Goal: Task Accomplishment & Management: Use online tool/utility

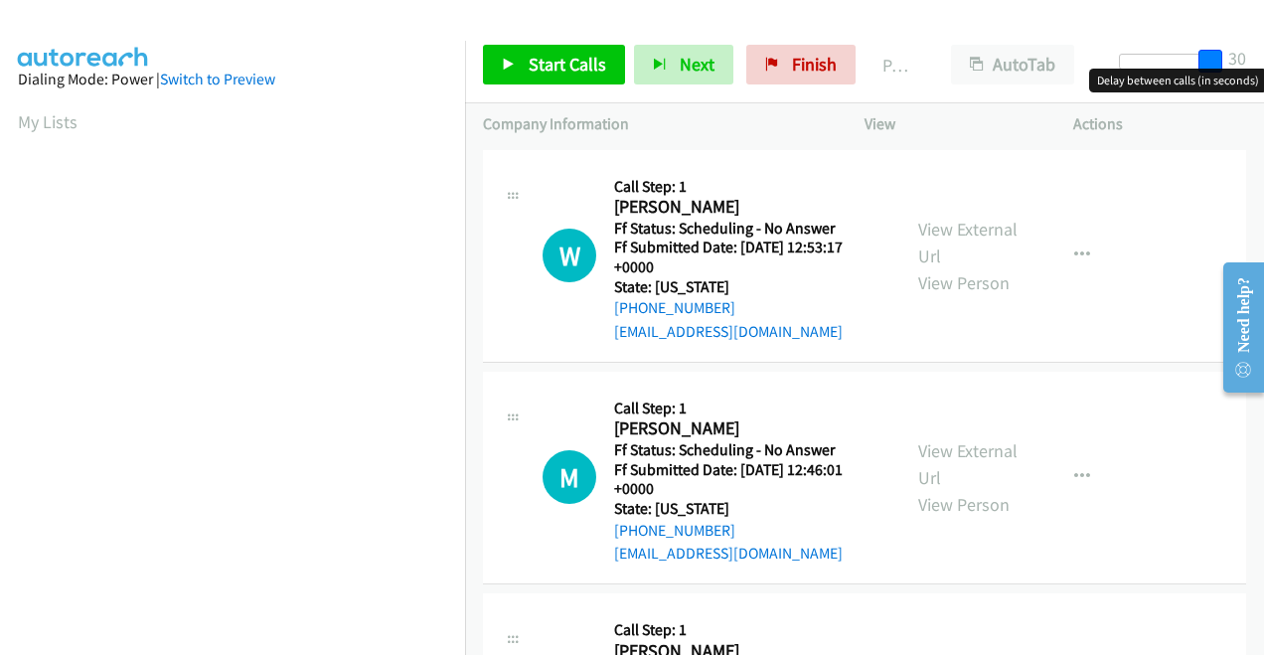
drag, startPoint x: 1133, startPoint y: 60, endPoint x: 1263, endPoint y: 83, distance: 132.4
click at [1263, 83] on html "Start Calls Pause Next Finish Paused AutoTab AutoTab 30 Company Information Inf…" at bounding box center [632, 47] width 1264 height 94
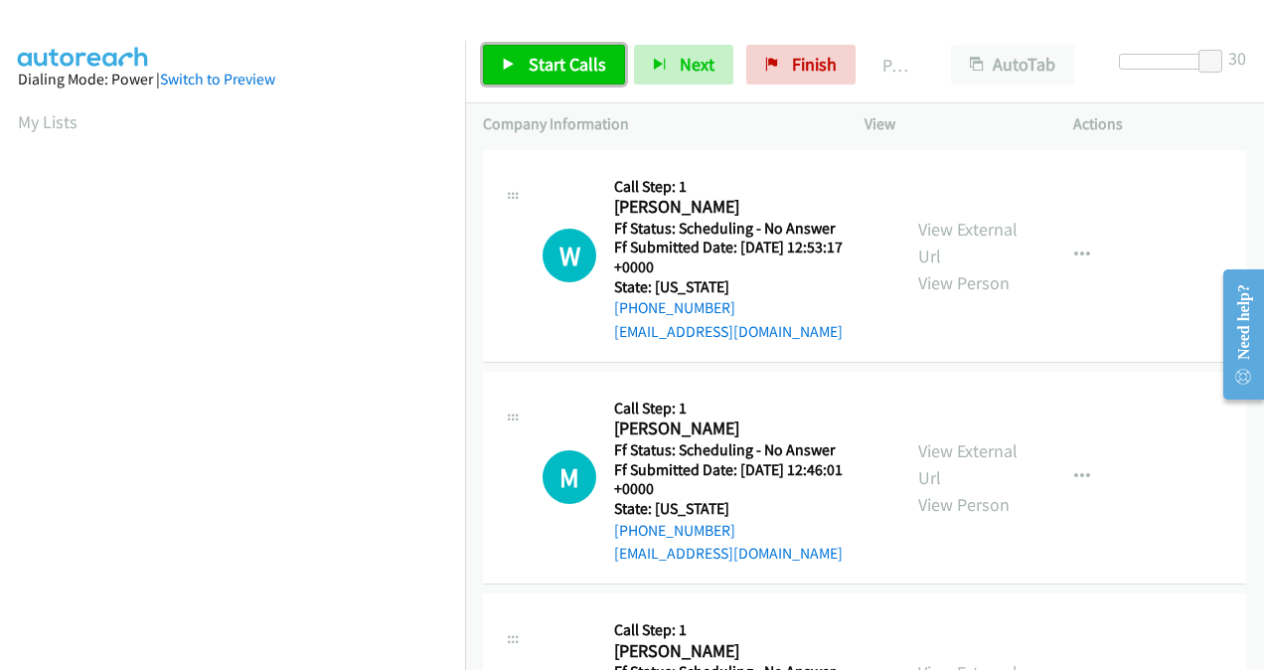
click at [555, 68] on span "Start Calls" at bounding box center [568, 64] width 78 height 23
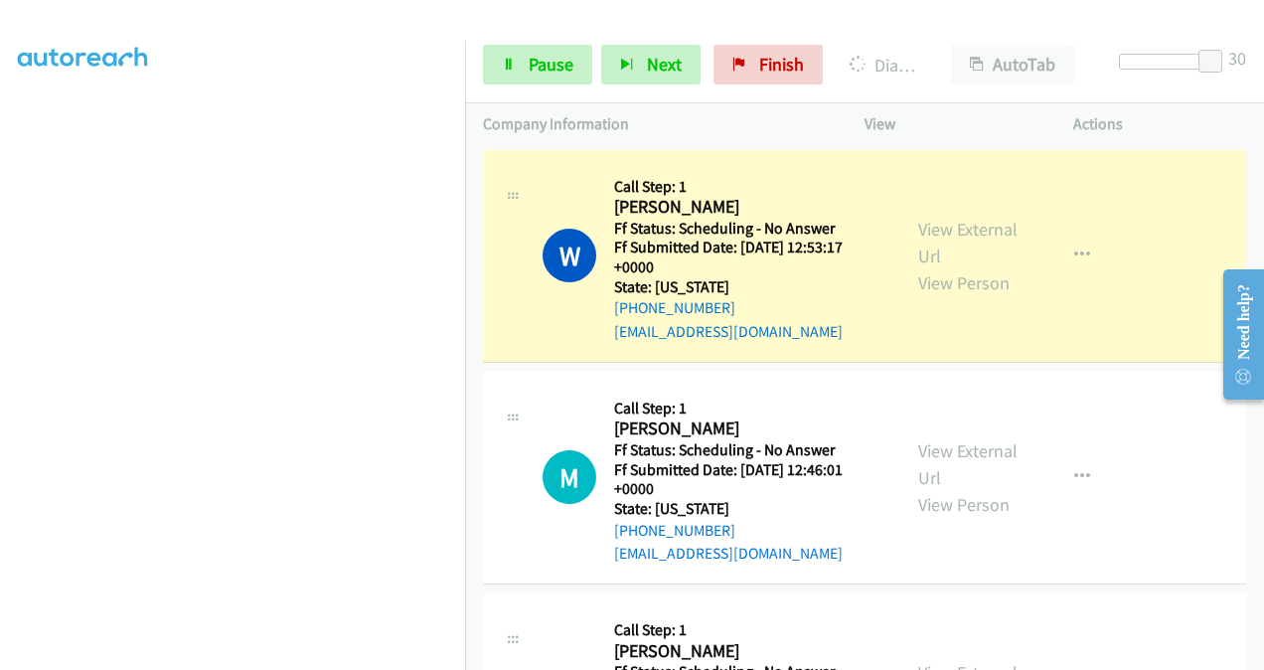
scroll to position [445, 0]
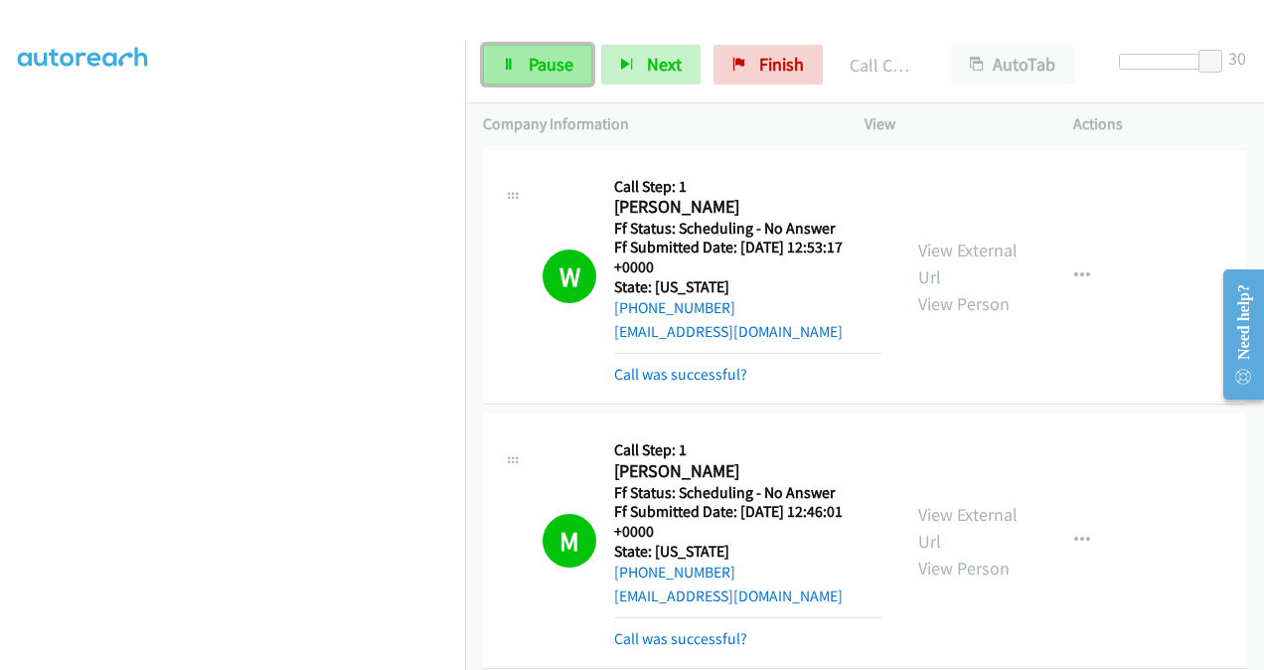
click at [563, 66] on span "Pause" at bounding box center [551, 64] width 45 height 23
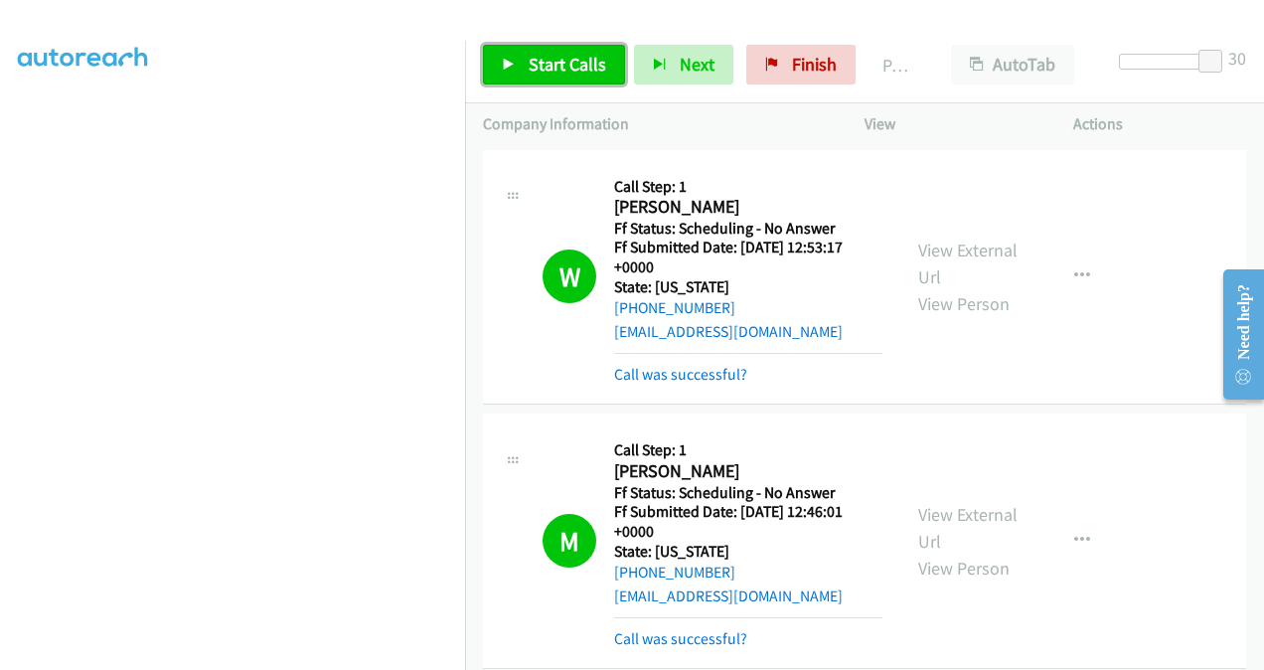
click at [582, 52] on link "Start Calls" at bounding box center [554, 65] width 142 height 40
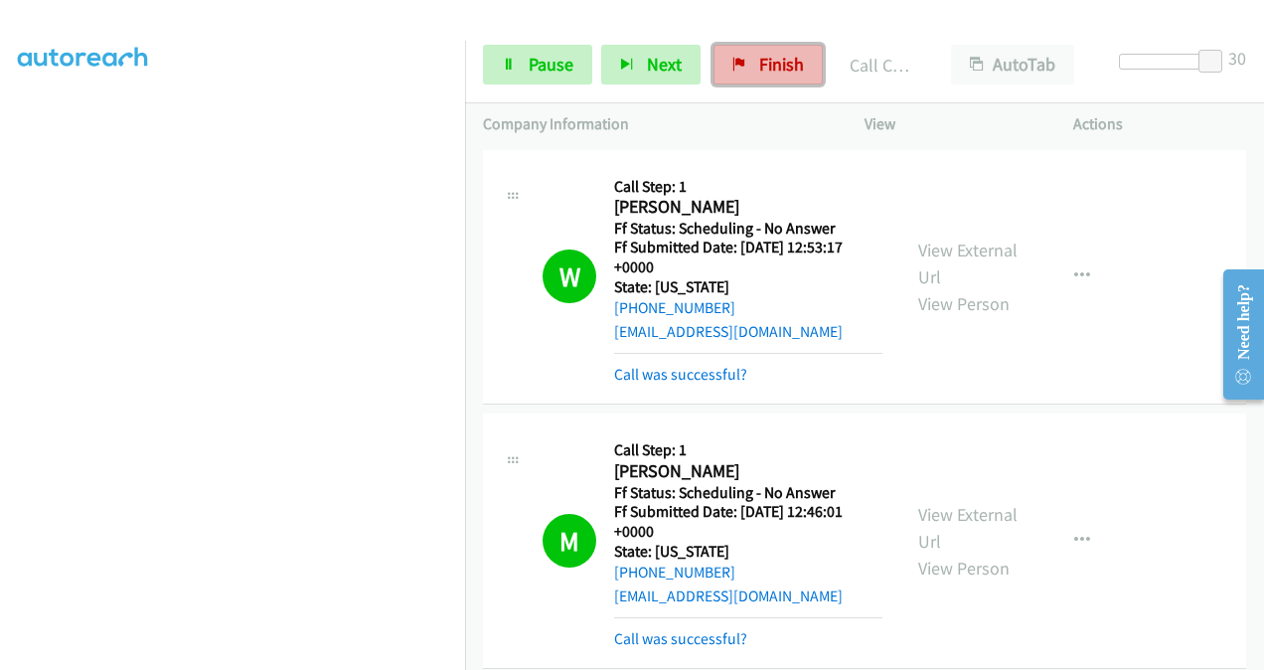
click at [728, 77] on link "Finish" at bounding box center [768, 65] width 109 height 40
